Goal: Information Seeking & Learning: Understand process/instructions

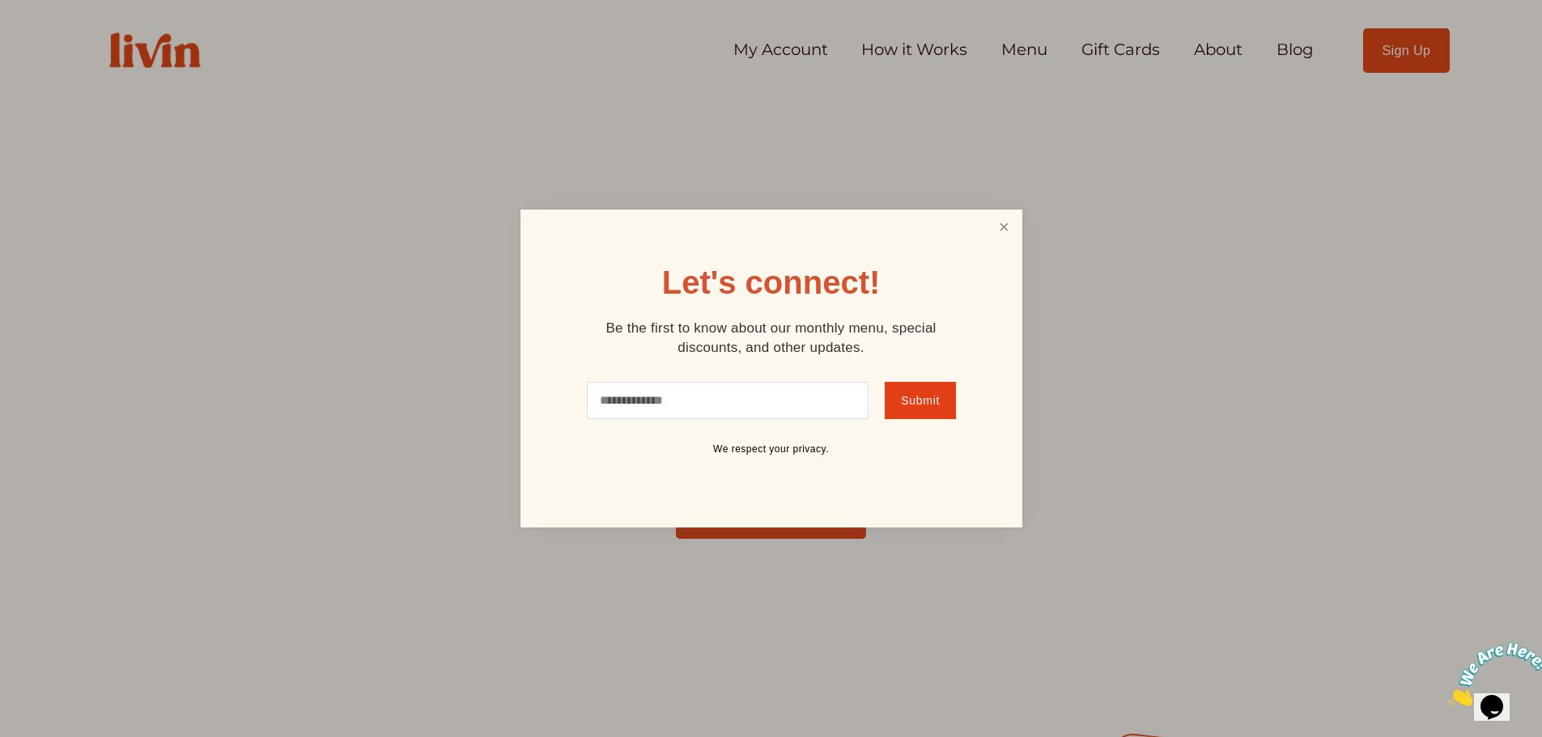
click at [1011, 217] on link "Close" at bounding box center [1003, 227] width 31 height 30
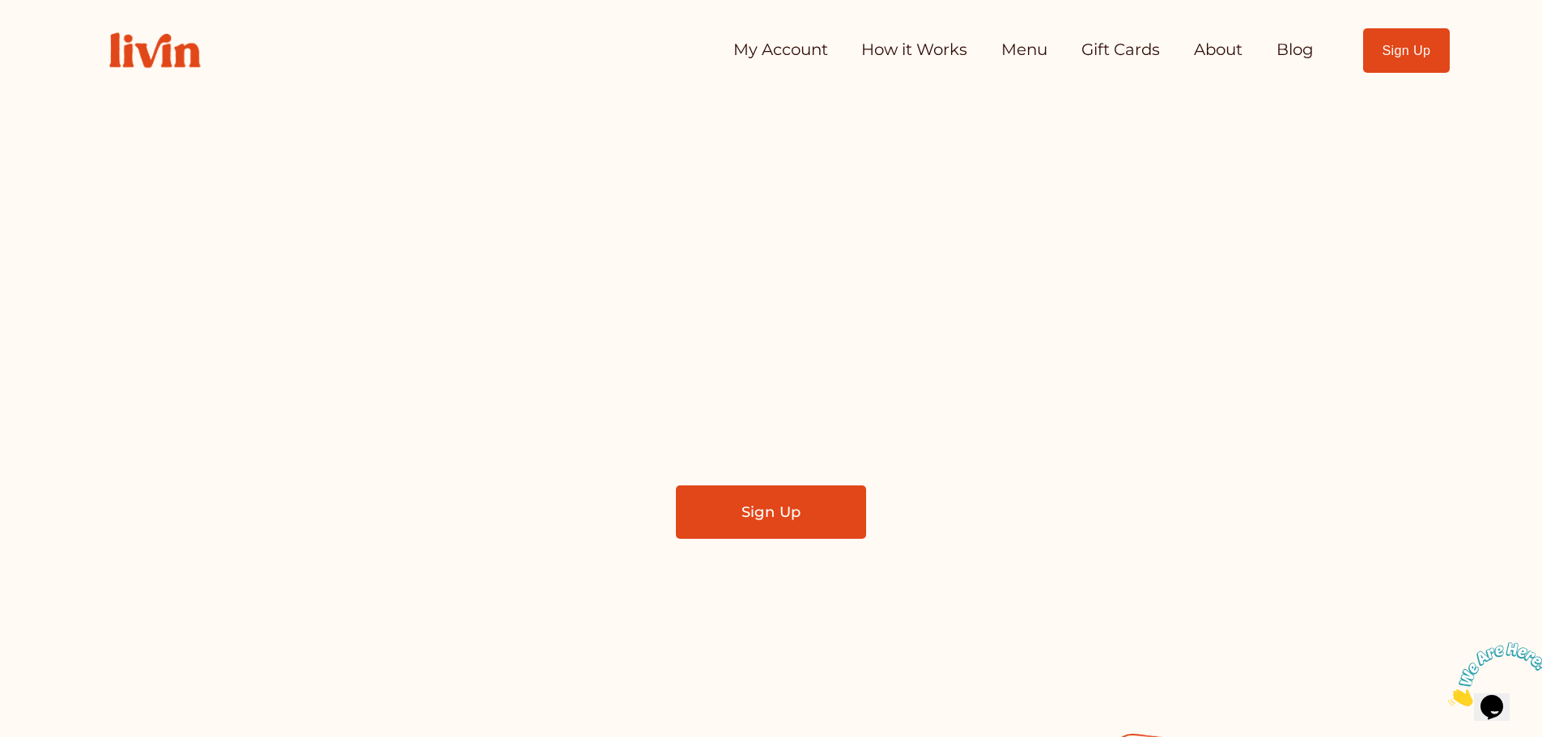
click at [1037, 40] on link "Menu" at bounding box center [1024, 50] width 46 height 32
click at [911, 50] on link "How it Works" at bounding box center [914, 50] width 106 height 32
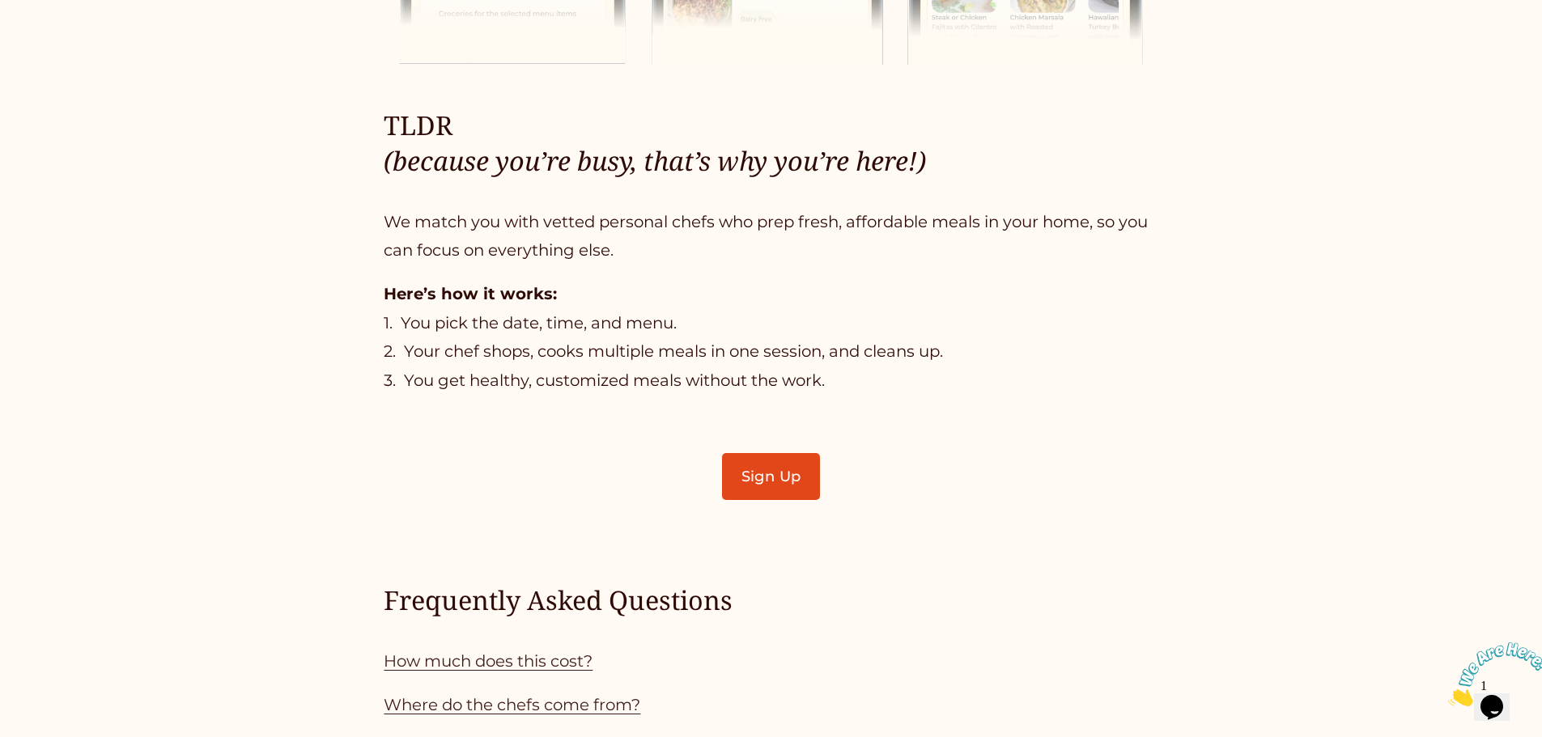
scroll to position [1063, 0]
click at [473, 669] on link "How much does this cost?" at bounding box center [488, 660] width 209 height 19
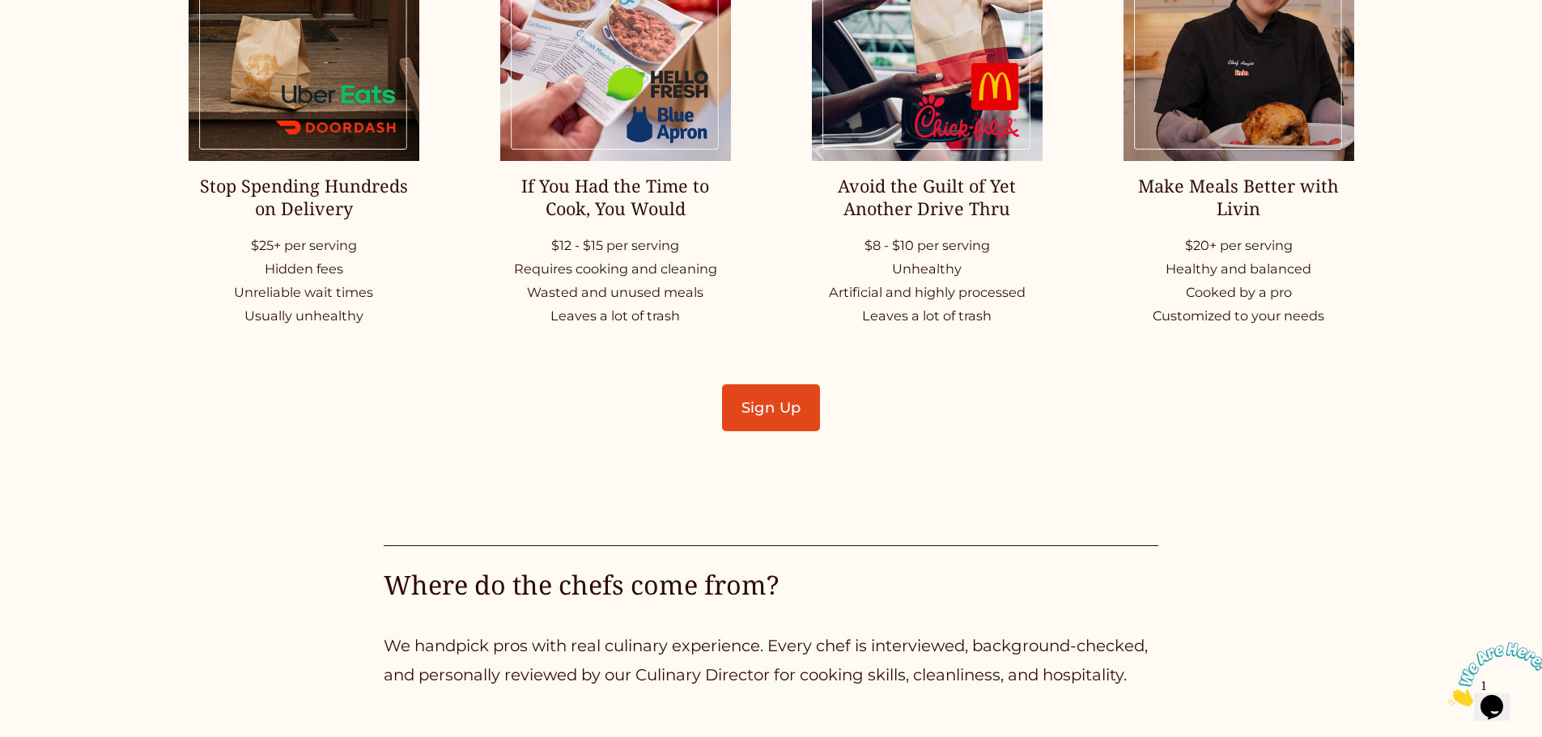
scroll to position [2576, 0]
